Goal: Information Seeking & Learning: Learn about a topic

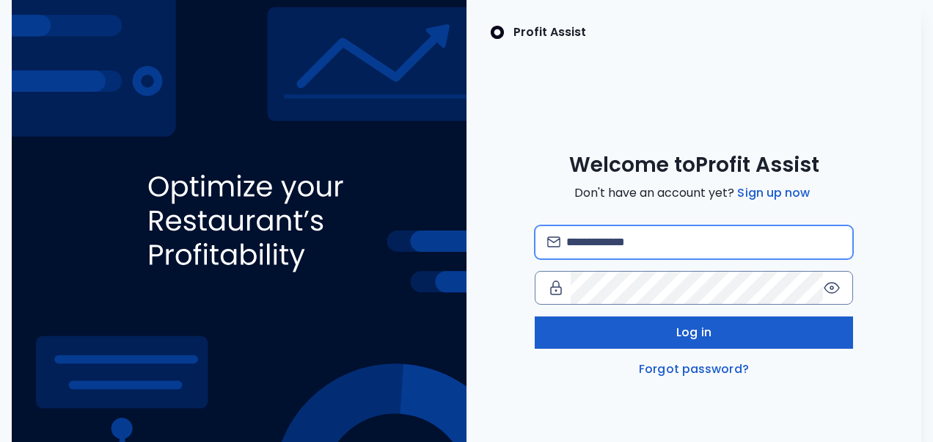
type input "**********"
click at [607, 326] on button "Log in" at bounding box center [694, 332] width 319 height 32
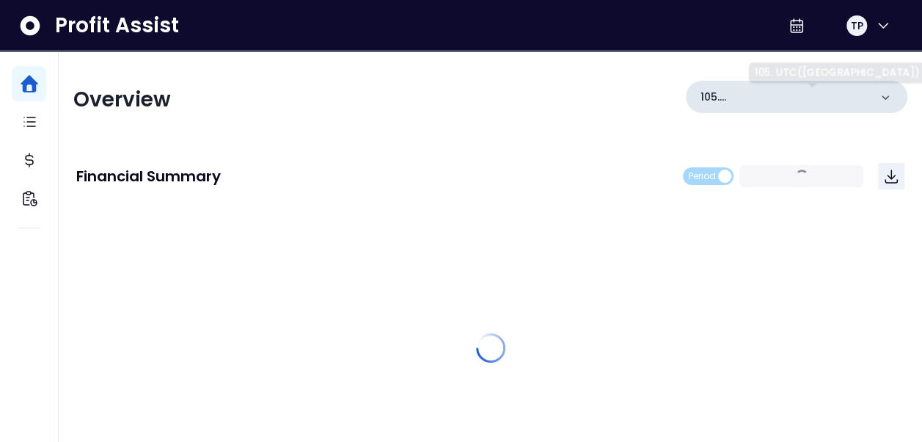
click at [844, 100] on p "105. UTC([GEOGRAPHIC_DATA])" at bounding box center [784, 96] width 169 height 15
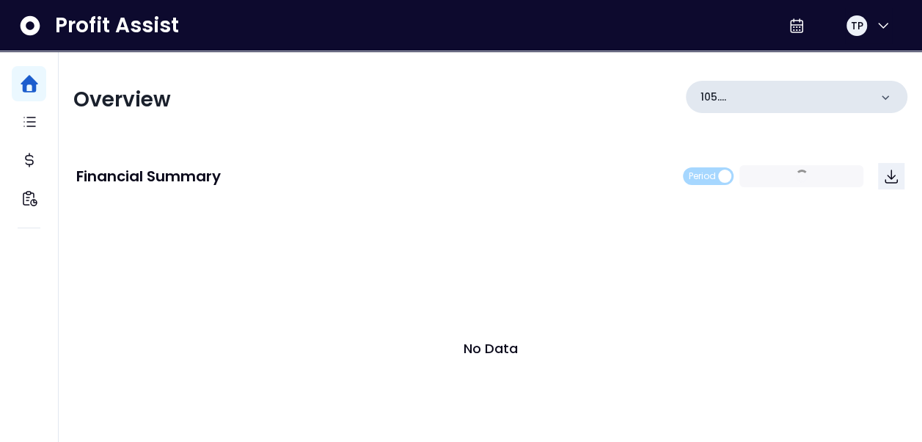
click at [885, 98] on icon at bounding box center [885, 97] width 7 height 4
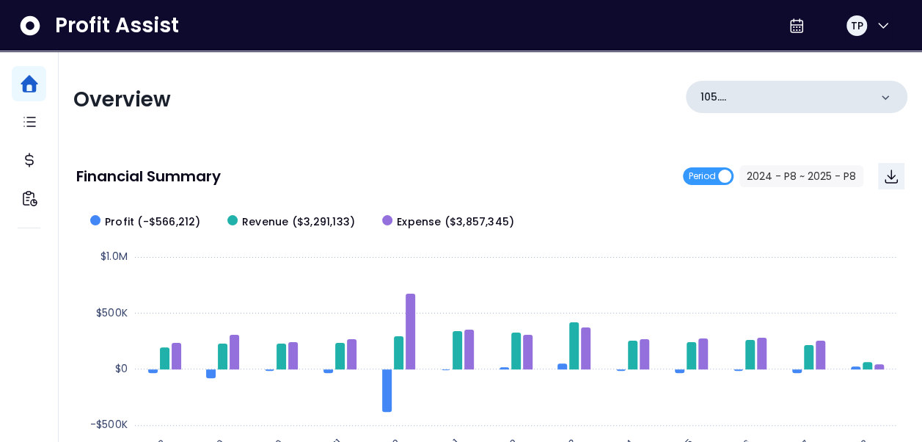
click at [889, 95] on icon at bounding box center [885, 97] width 15 height 15
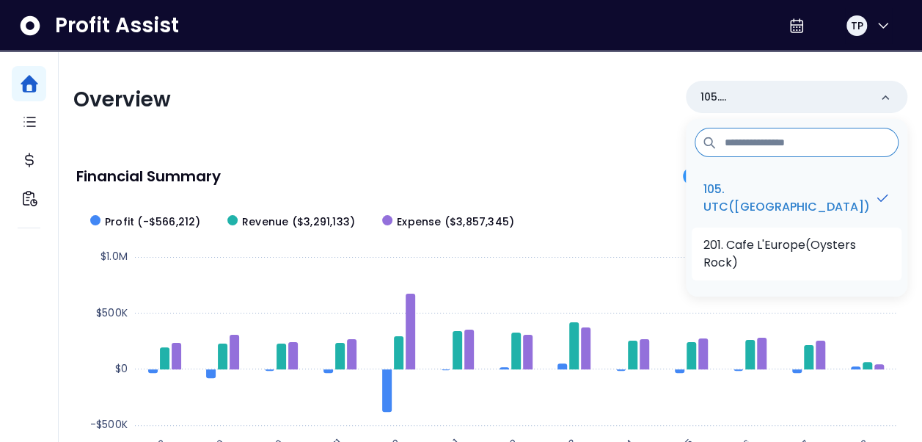
click at [811, 254] on p "201. Cafe L'Europe(Oysters Rock)" at bounding box center [796, 253] width 186 height 35
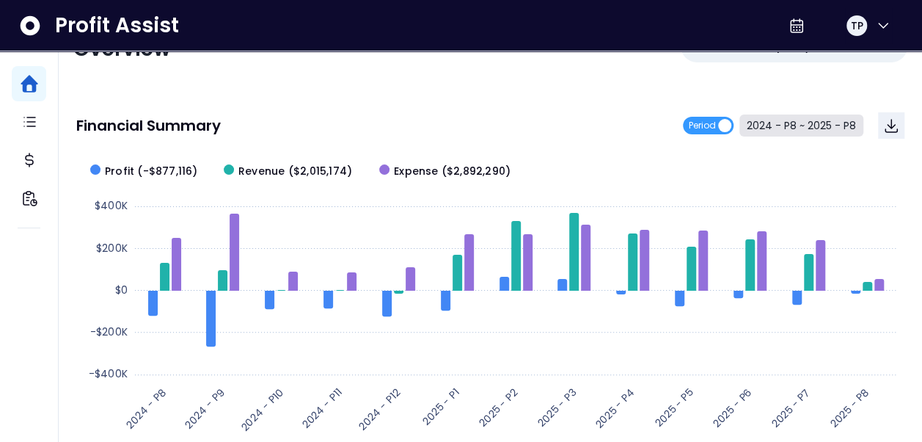
scroll to position [73, 0]
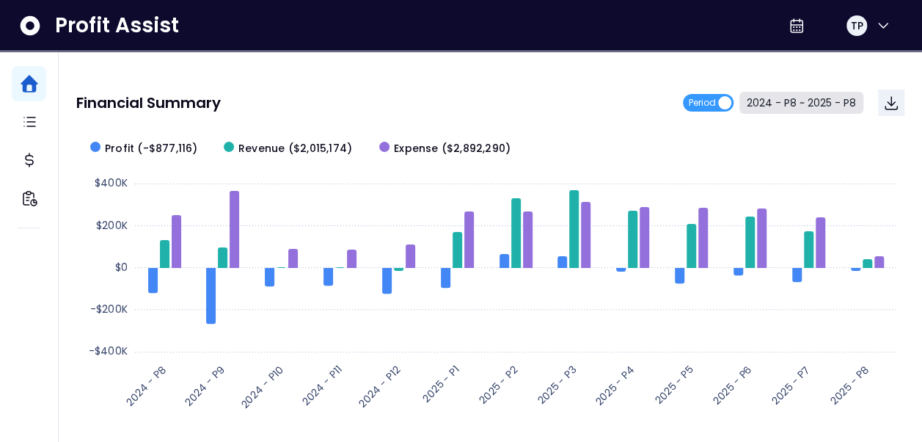
click at [764, 103] on button "2024 - P8 ~ 2025 - P8" at bounding box center [801, 103] width 124 height 22
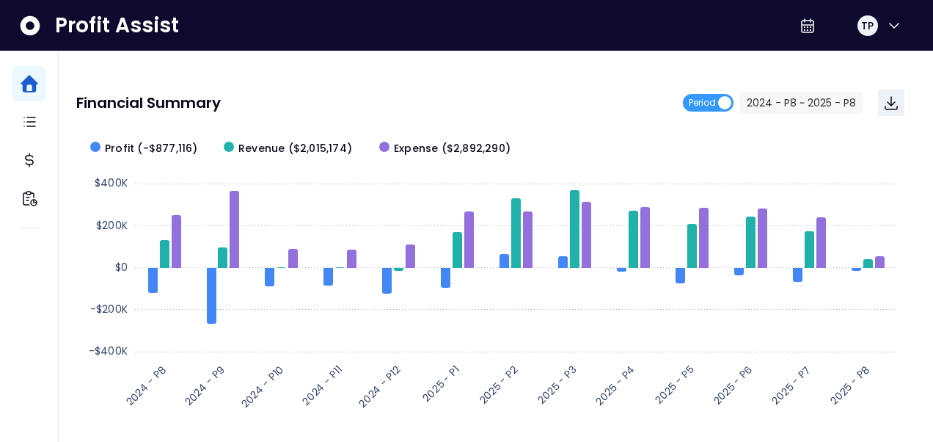
click at [639, 181] on button "Cancel" at bounding box center [645, 185] width 54 height 26
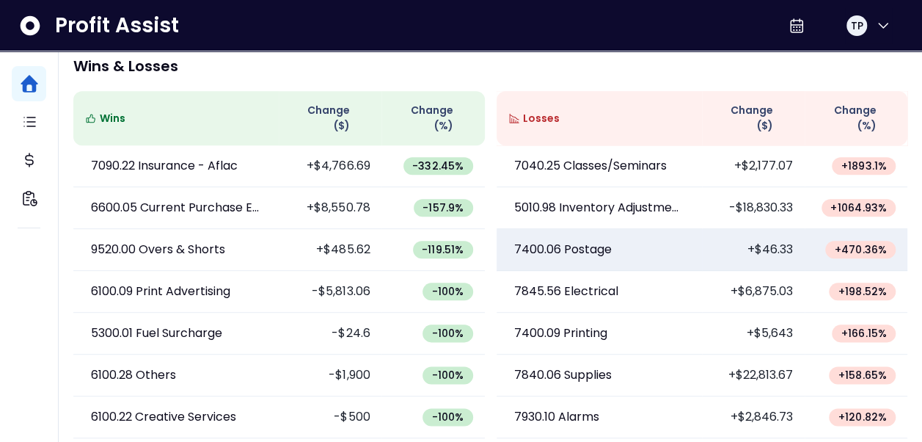
scroll to position [723, 0]
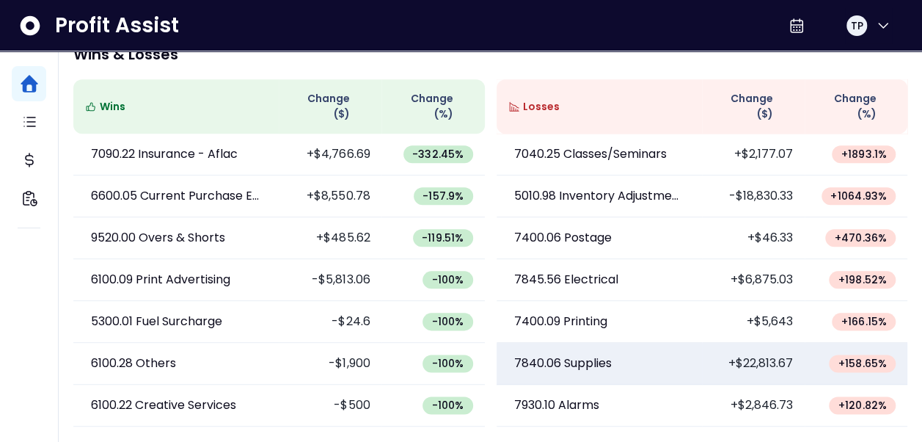
click at [740, 365] on td "+$22,813.67" at bounding box center [753, 364] width 103 height 42
click at [870, 367] on span "+ 158.65 %" at bounding box center [862, 363] width 49 height 15
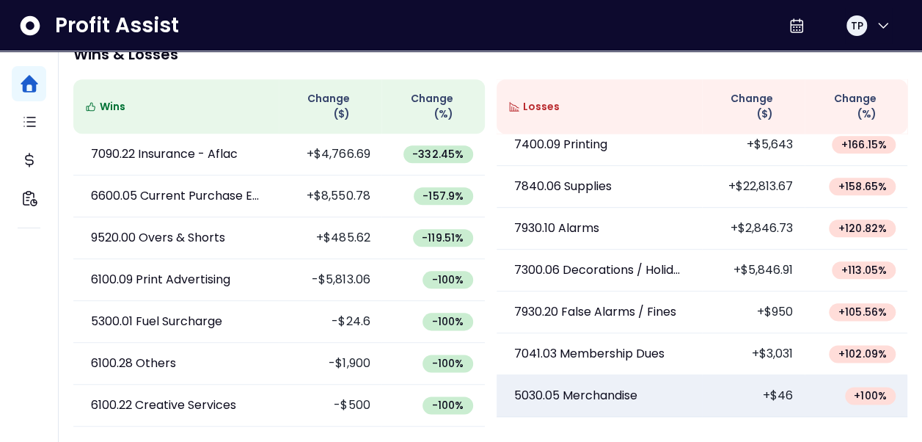
scroll to position [220, 0]
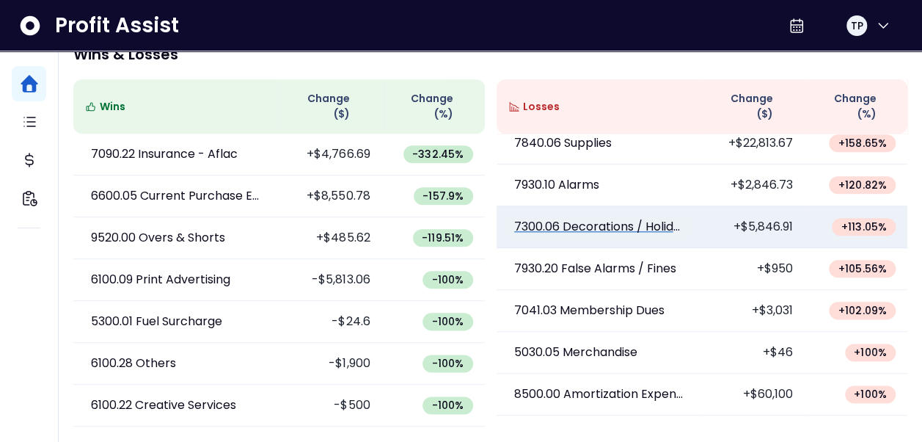
click at [649, 231] on p "7300.06 Decorations / Holidays" at bounding box center [599, 227] width 170 height 18
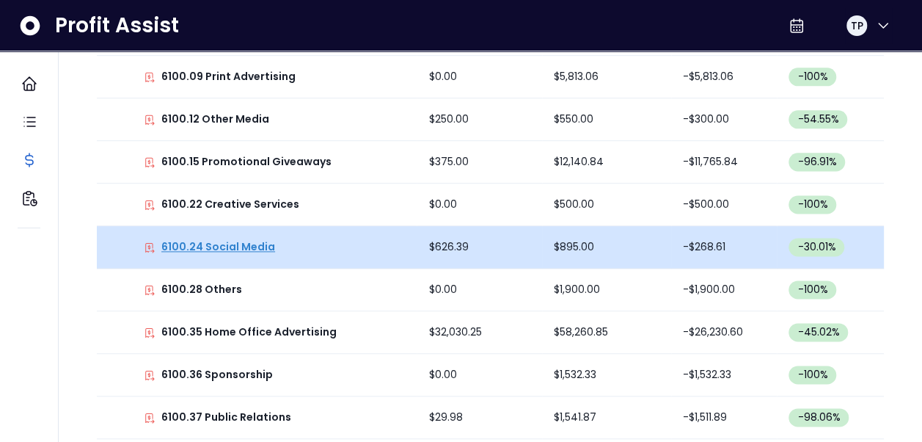
scroll to position [943, 0]
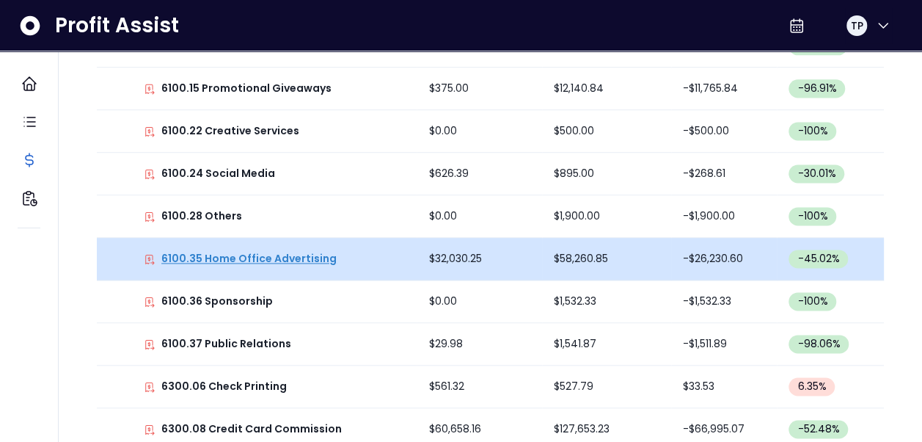
click at [274, 253] on p "6100.35 Home Office Advertising" at bounding box center [248, 258] width 175 height 15
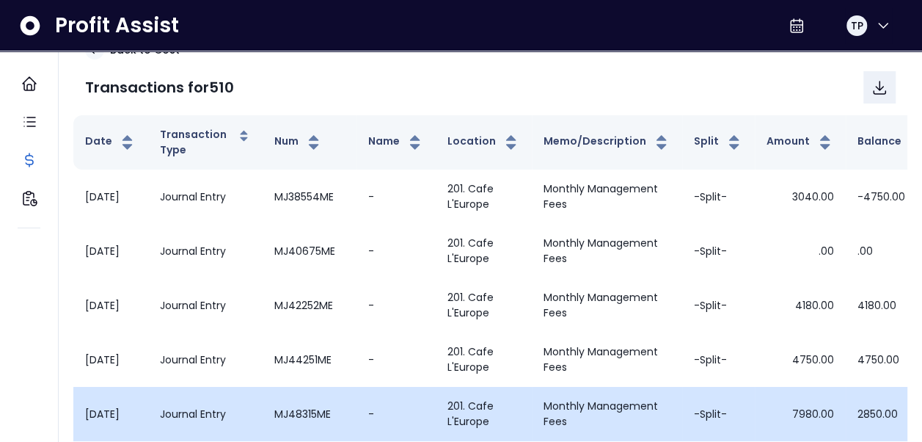
scroll to position [0, 0]
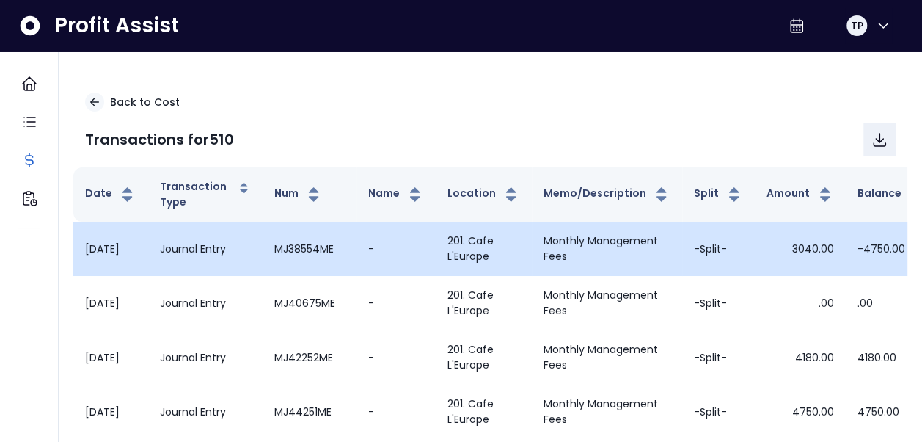
click at [515, 263] on td "201. Cafe L'Europe" at bounding box center [484, 249] width 96 height 54
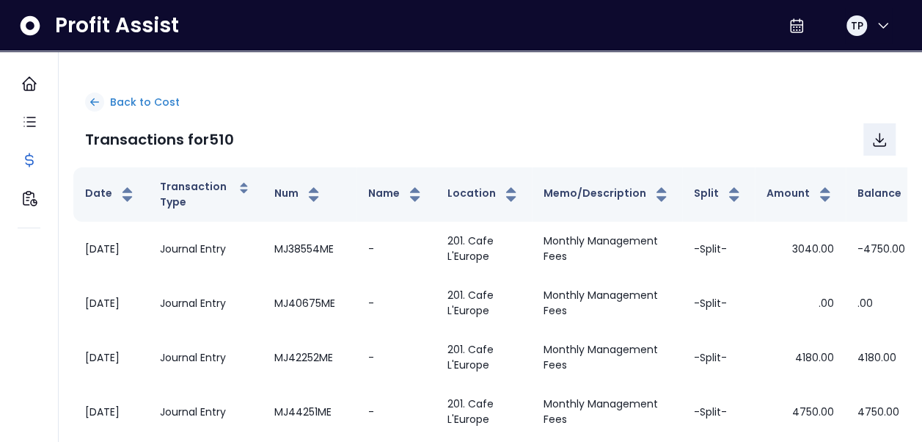
click at [138, 106] on p "Back to Cost" at bounding box center [145, 102] width 70 height 15
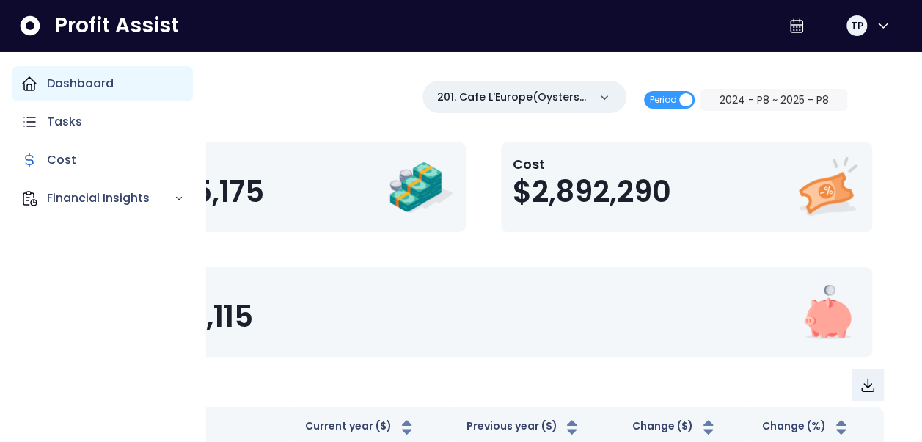
click at [45, 85] on div "Dashboard" at bounding box center [102, 83] width 181 height 35
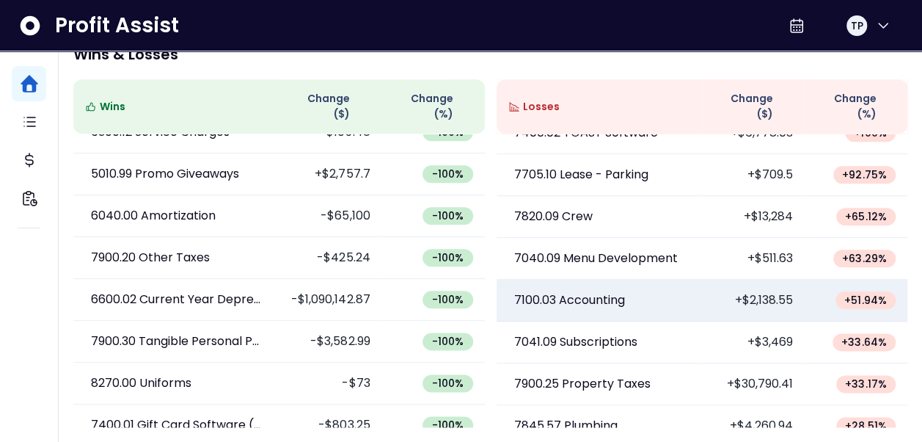
scroll to position [879, 0]
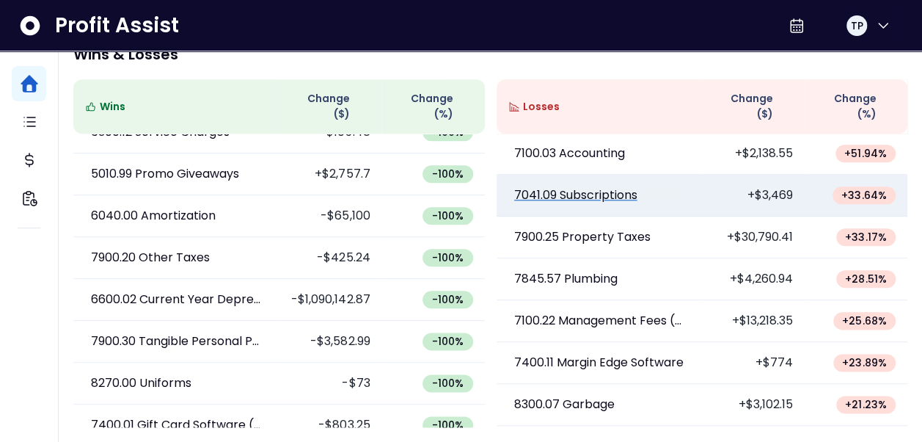
click at [615, 195] on p "7041.09 Subscriptions" at bounding box center [575, 195] width 123 height 18
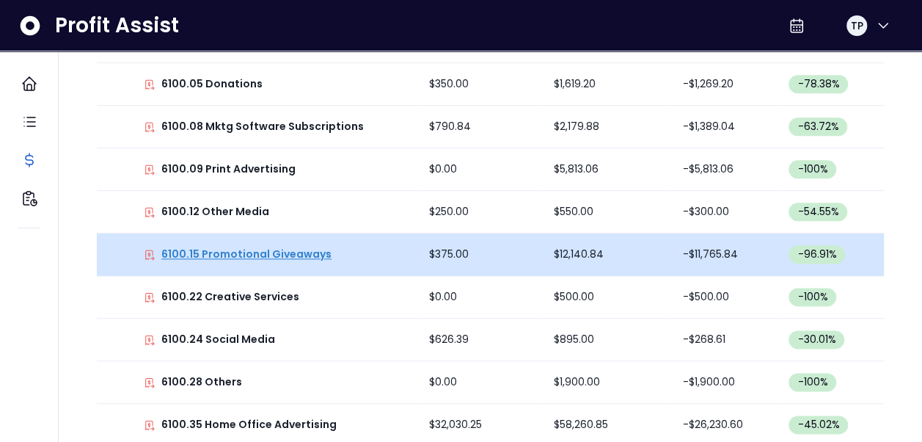
scroll to position [797, 0]
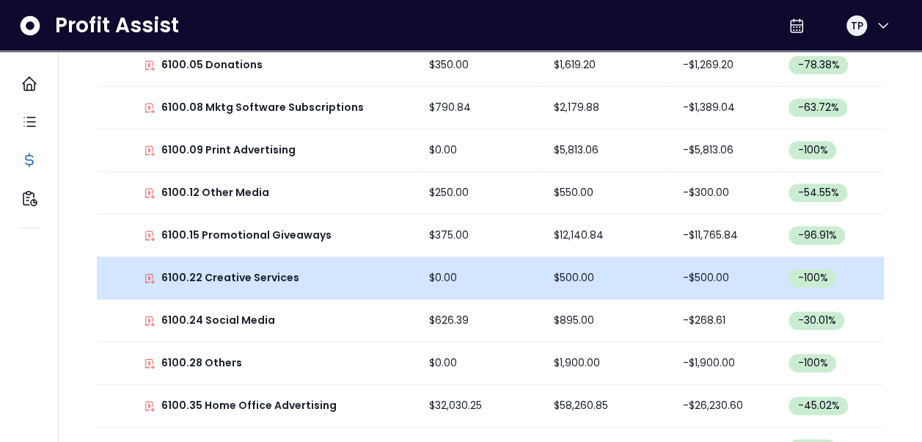
click at [293, 282] on div "6100.22 Creative Services" at bounding box center [257, 277] width 296 height 15
click at [277, 270] on p "6100.22 Creative Services" at bounding box center [230, 277] width 138 height 15
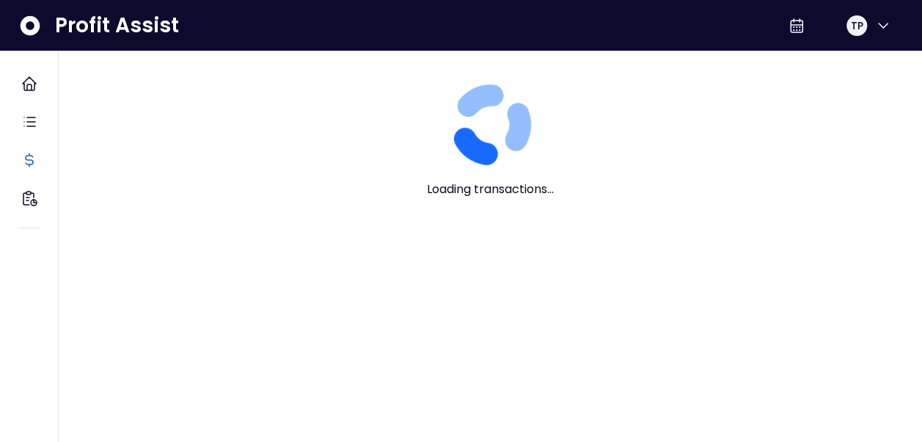
scroll to position [0, 0]
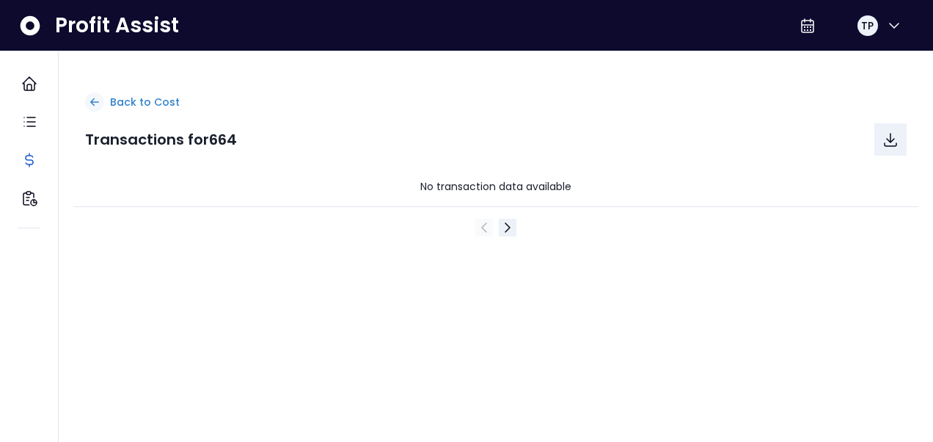
click at [142, 97] on p "Back to Cost" at bounding box center [145, 102] width 70 height 15
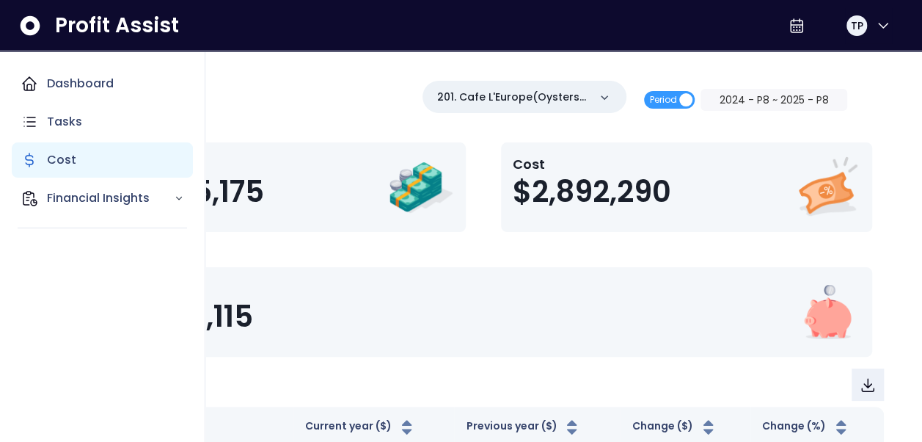
click at [67, 158] on p "Cost" at bounding box center [61, 160] width 29 height 18
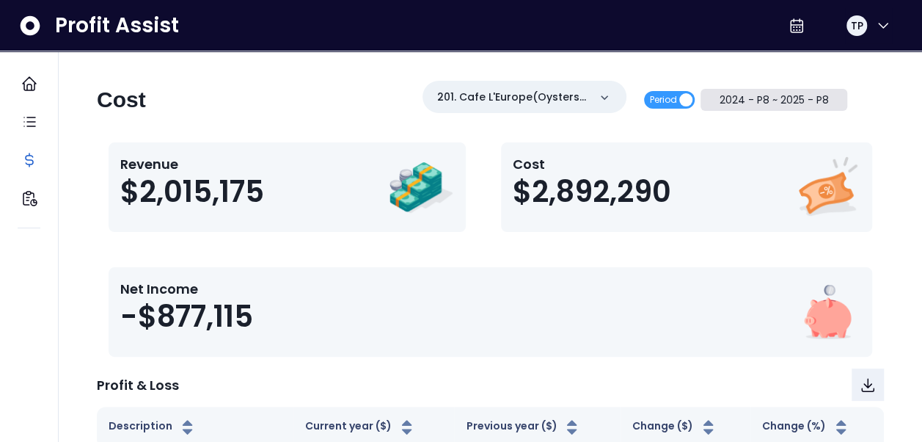
click at [785, 101] on button "2024 - P8 ~ 2025 - P8" at bounding box center [773, 100] width 147 height 22
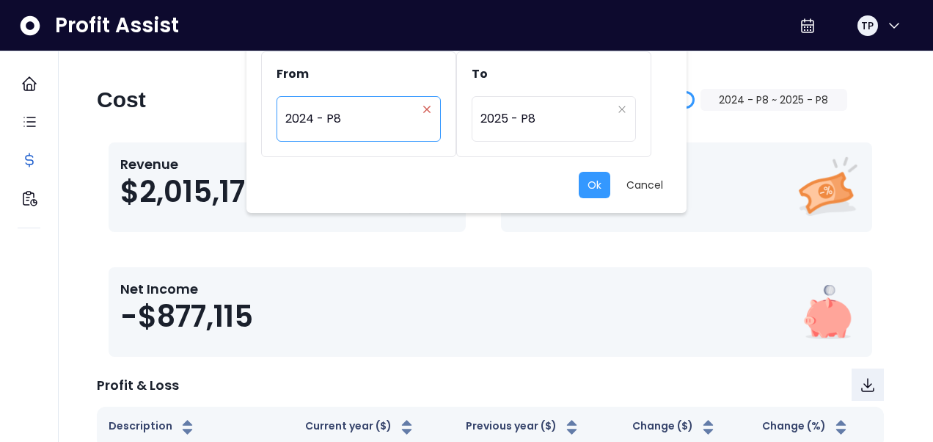
click at [428, 106] on icon "close" at bounding box center [426, 109] width 9 height 9
click at [594, 183] on button "Ok" at bounding box center [595, 185] width 32 height 26
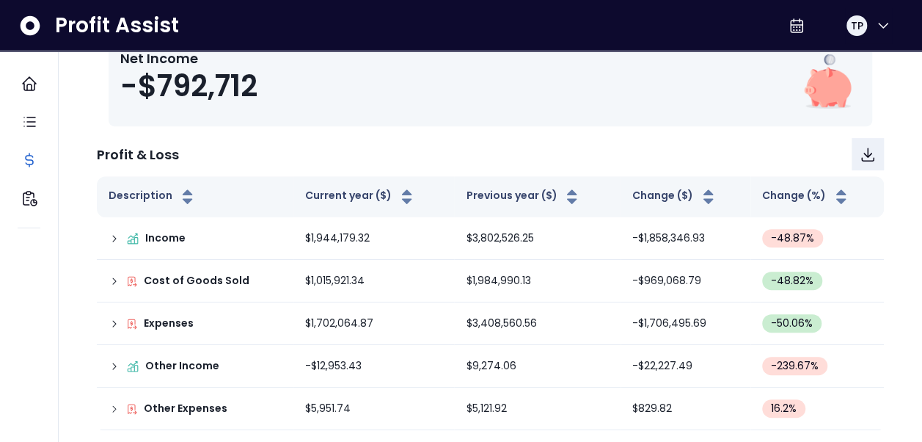
scroll to position [232, 0]
